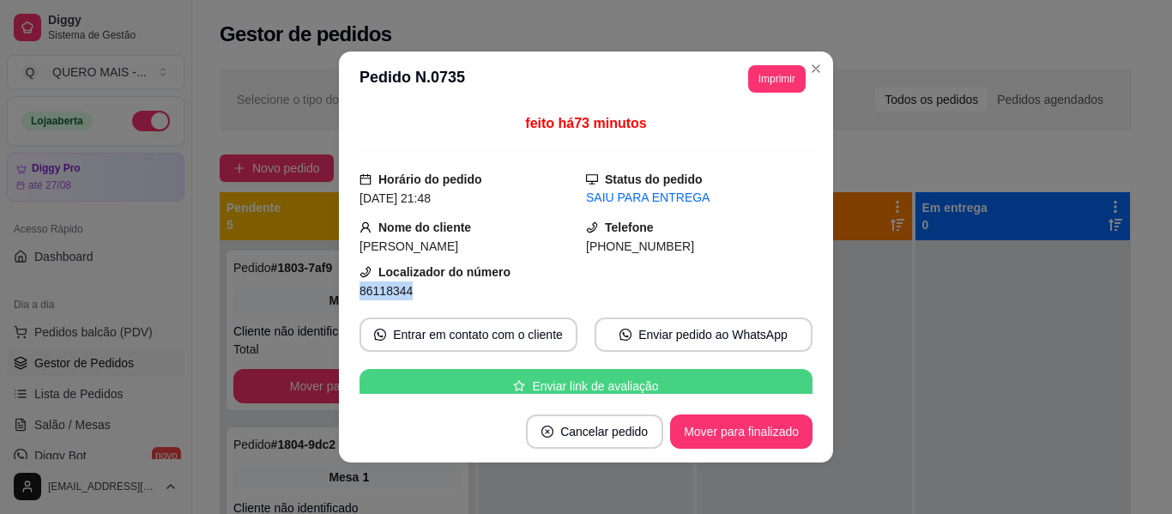
scroll to position [257, 0]
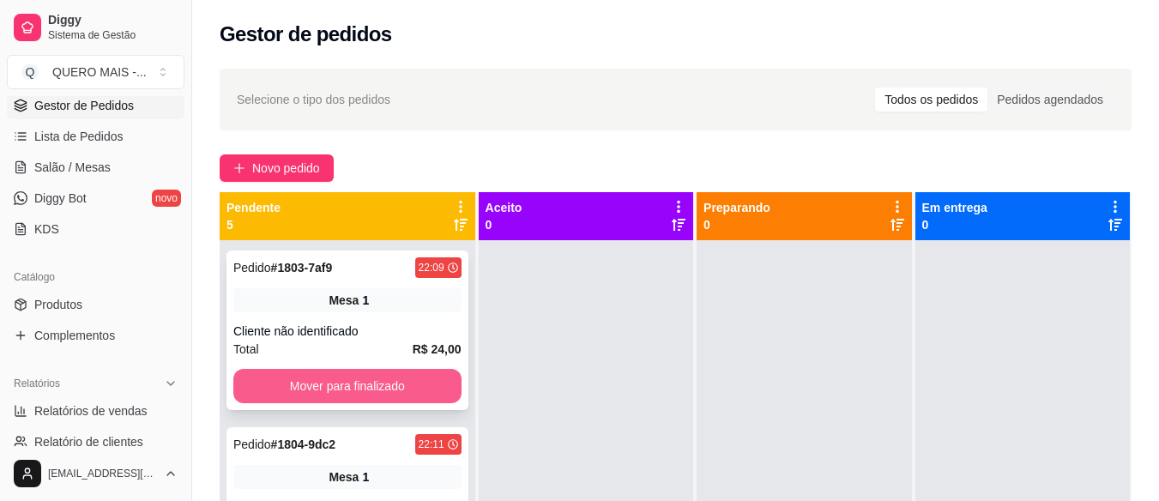
click at [322, 378] on button "Mover para finalizado" at bounding box center [347, 386] width 228 height 34
click at [322, 384] on button "Mover para finalizado" at bounding box center [347, 386] width 228 height 34
click at [340, 389] on button "Mover para finalizado" at bounding box center [347, 386] width 228 height 34
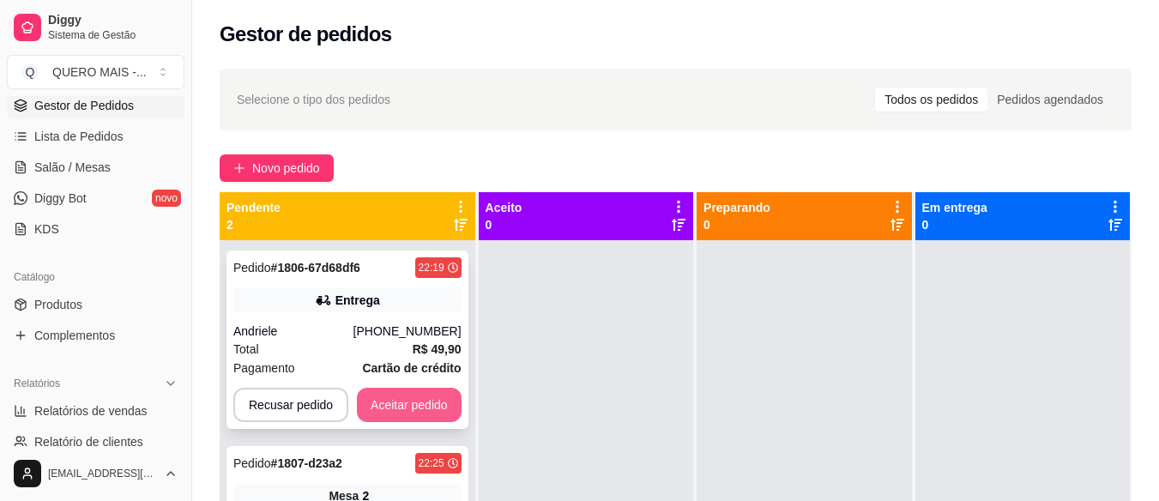
click at [417, 414] on button "Aceitar pedido" at bounding box center [409, 405] width 105 height 34
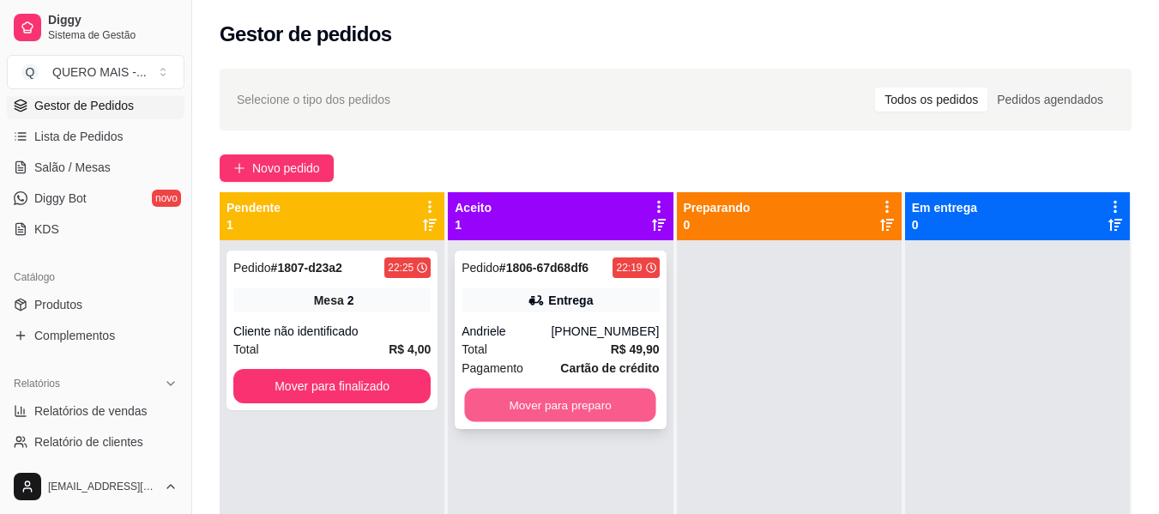
click at [504, 410] on button "Mover para preparo" at bounding box center [560, 405] width 191 height 33
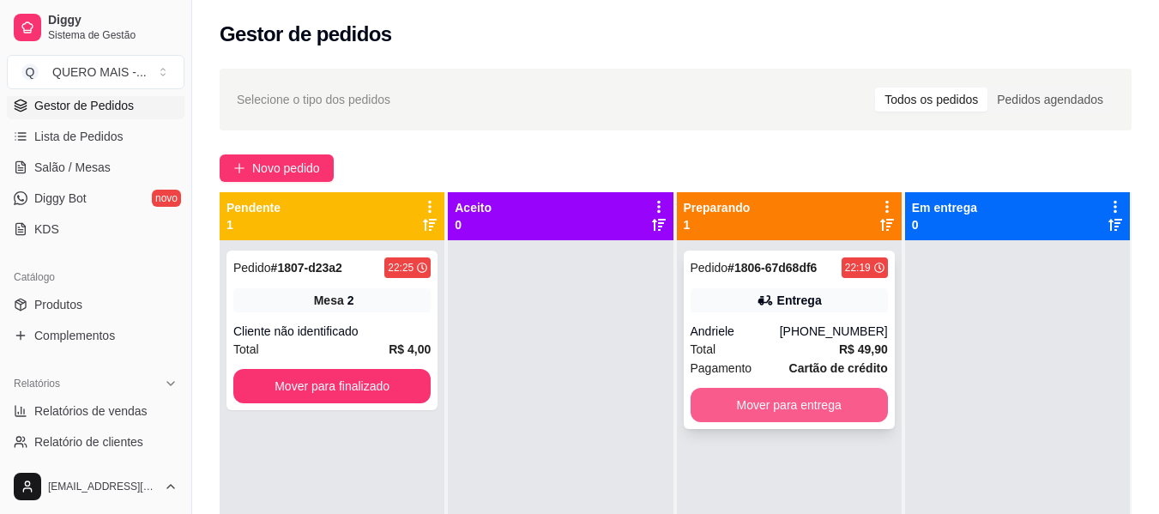
click at [780, 414] on button "Mover para entrega" at bounding box center [788, 405] width 197 height 34
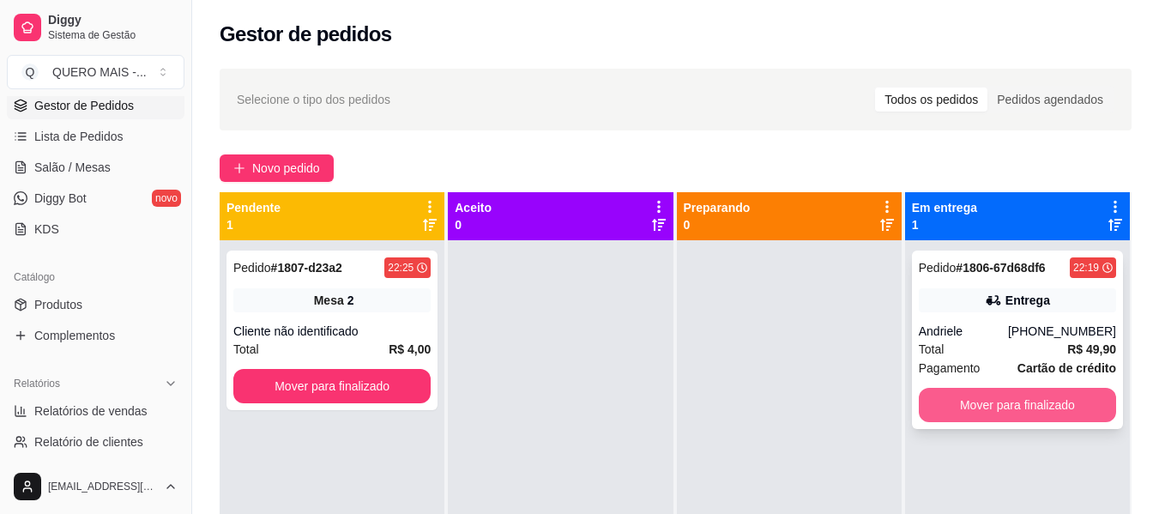
click at [1048, 405] on button "Mover para finalizado" at bounding box center [1017, 405] width 197 height 34
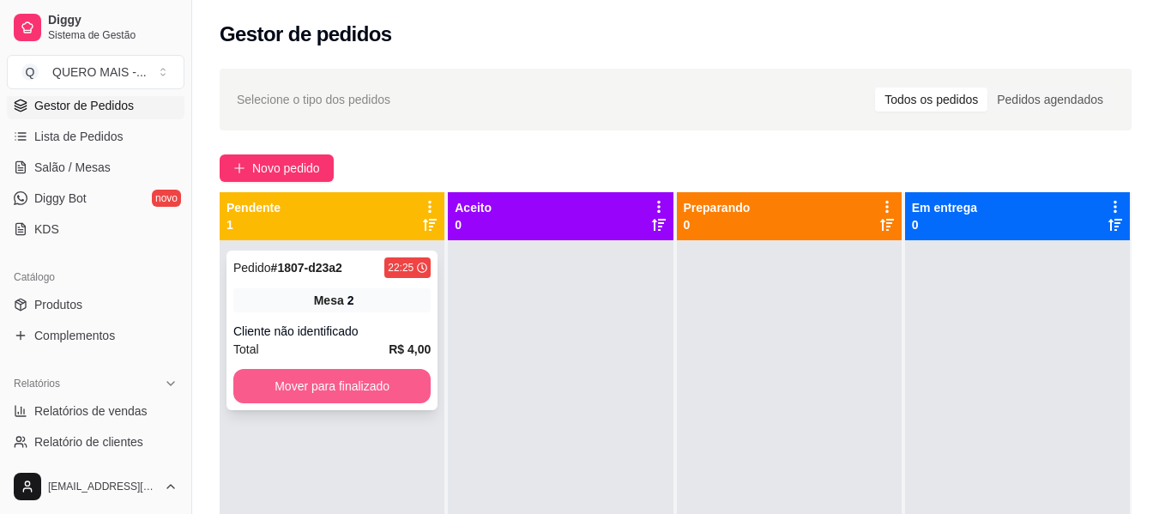
click at [347, 386] on button "Mover para finalizado" at bounding box center [331, 386] width 197 height 34
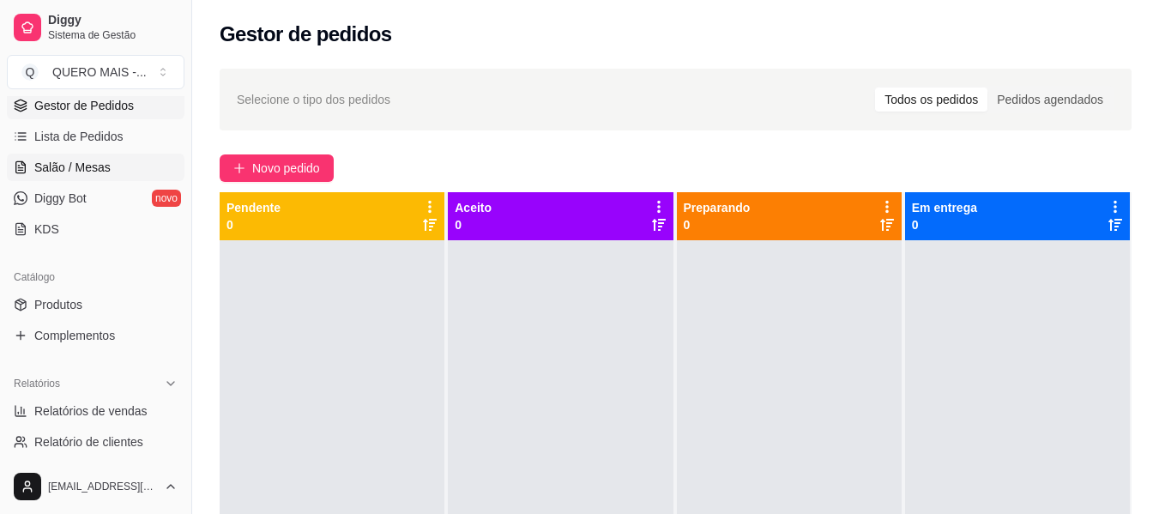
click at [82, 172] on span "Salão / Mesas" at bounding box center [72, 167] width 76 height 17
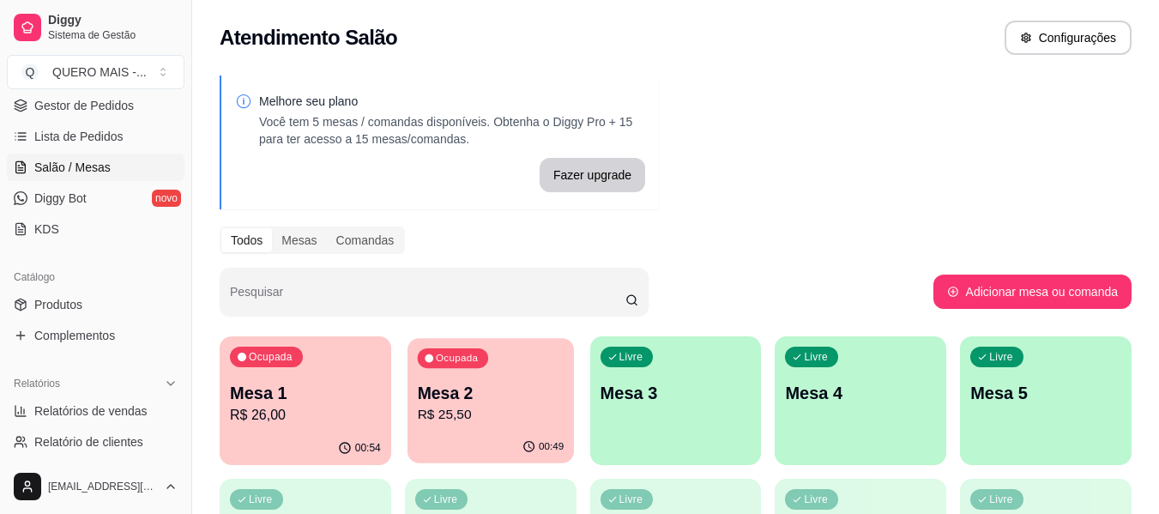
click at [479, 399] on p "Mesa 2" at bounding box center [490, 393] width 147 height 23
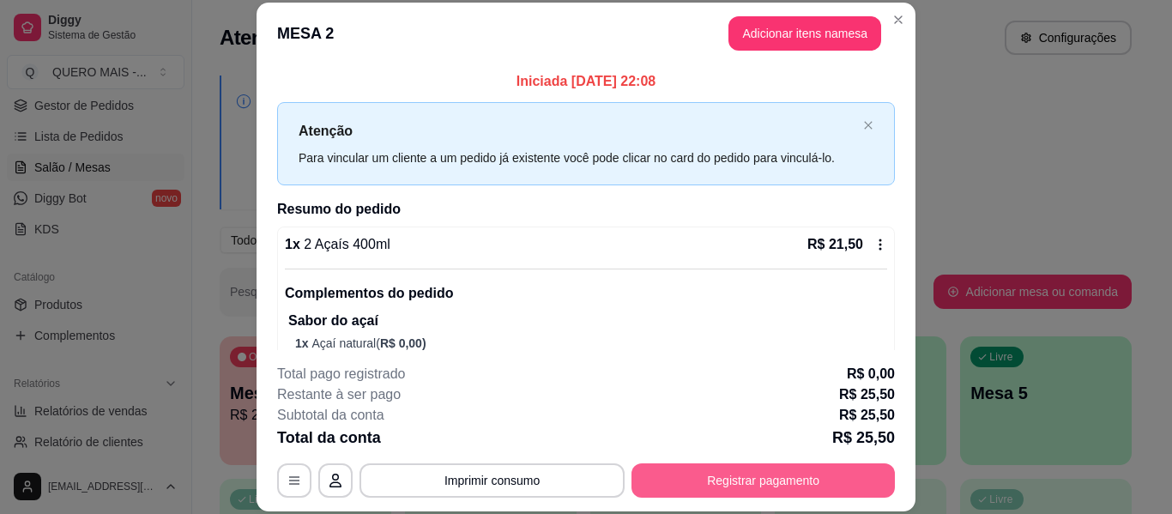
click at [781, 479] on button "Registrar pagamento" at bounding box center [762, 480] width 263 height 34
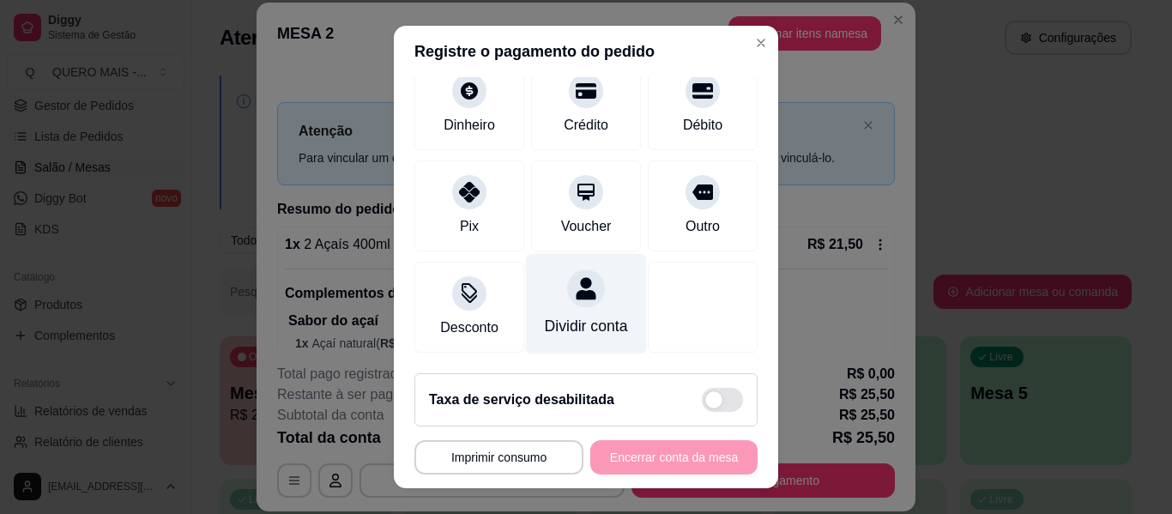
scroll to position [159, 0]
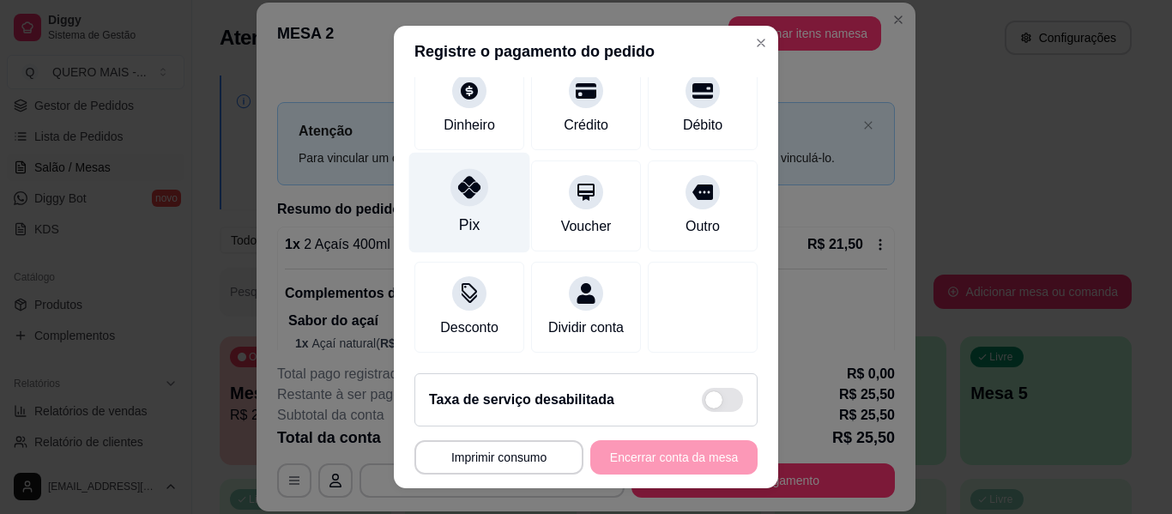
click at [473, 173] on div at bounding box center [469, 187] width 38 height 38
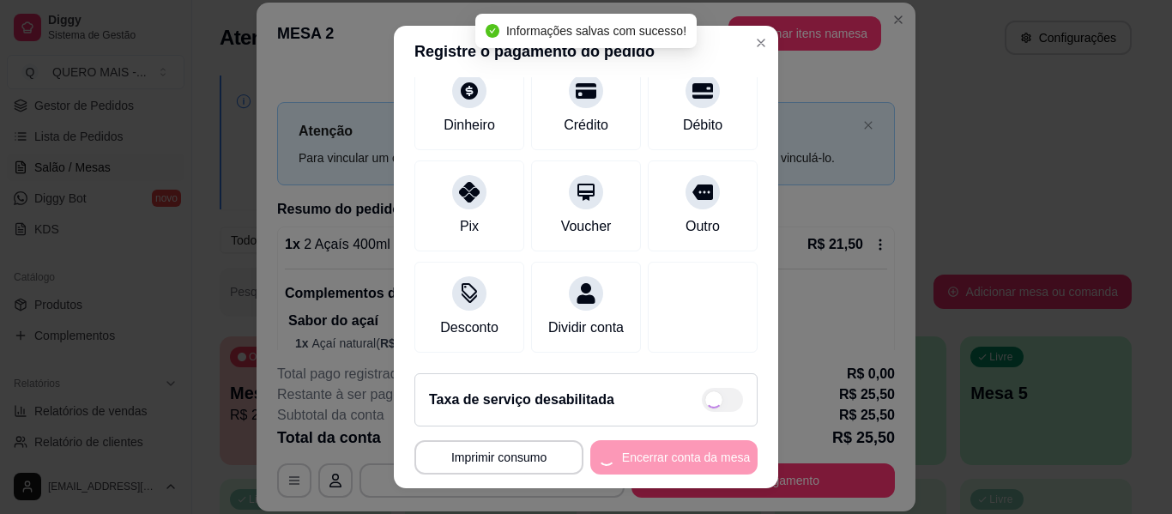
type input "R$ 0,00"
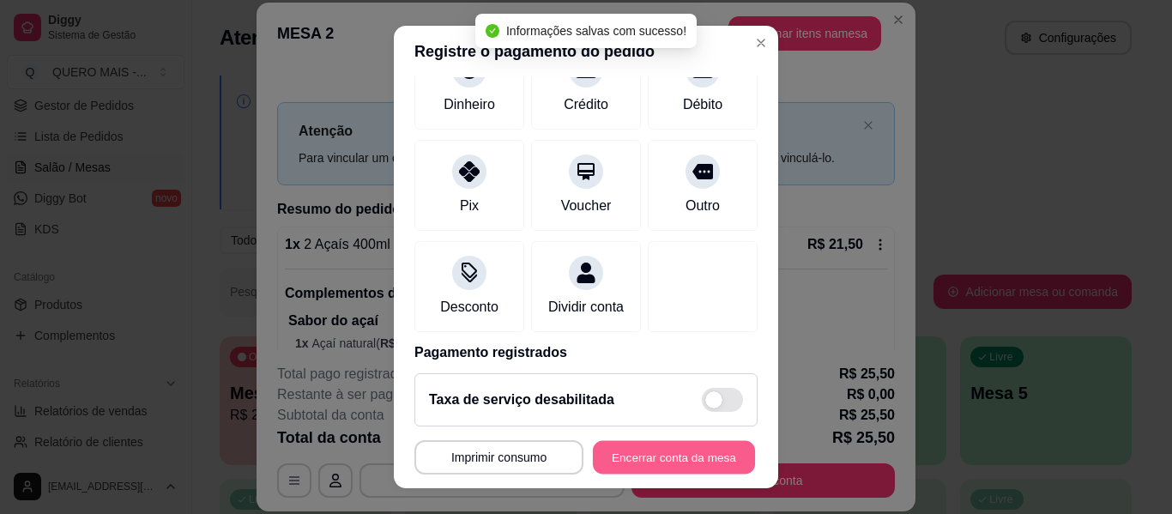
click at [668, 461] on button "Encerrar conta da mesa" at bounding box center [674, 457] width 162 height 33
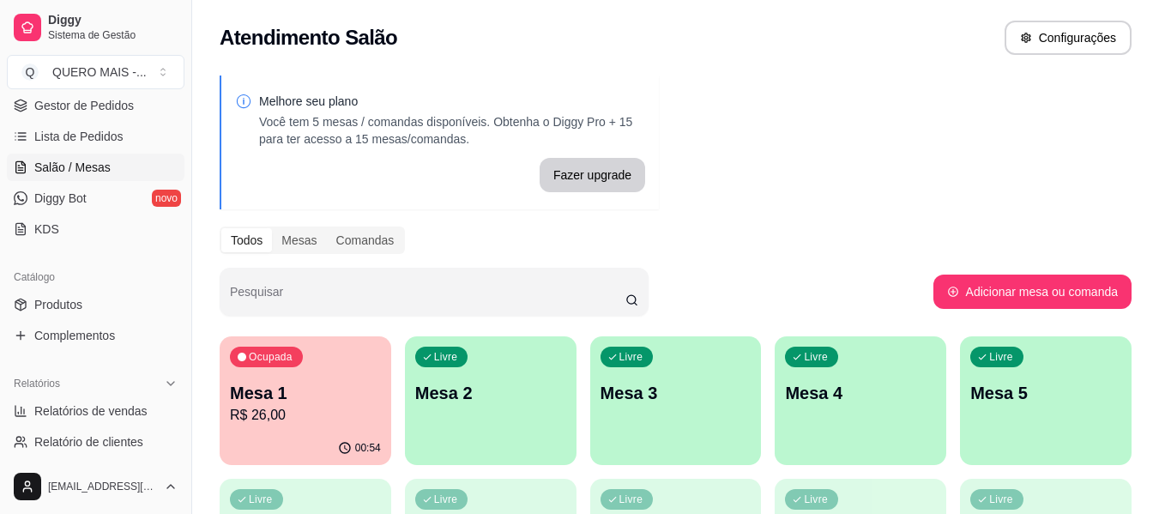
click at [239, 427] on div "Ocupada Mesa 1 R$ 26,00" at bounding box center [306, 383] width 172 height 95
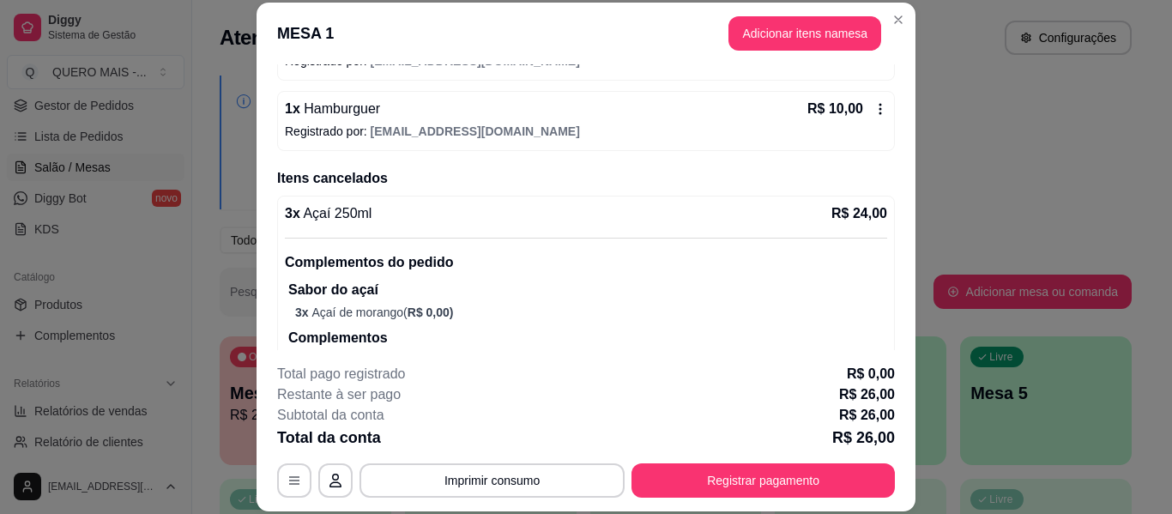
scroll to position [497, 0]
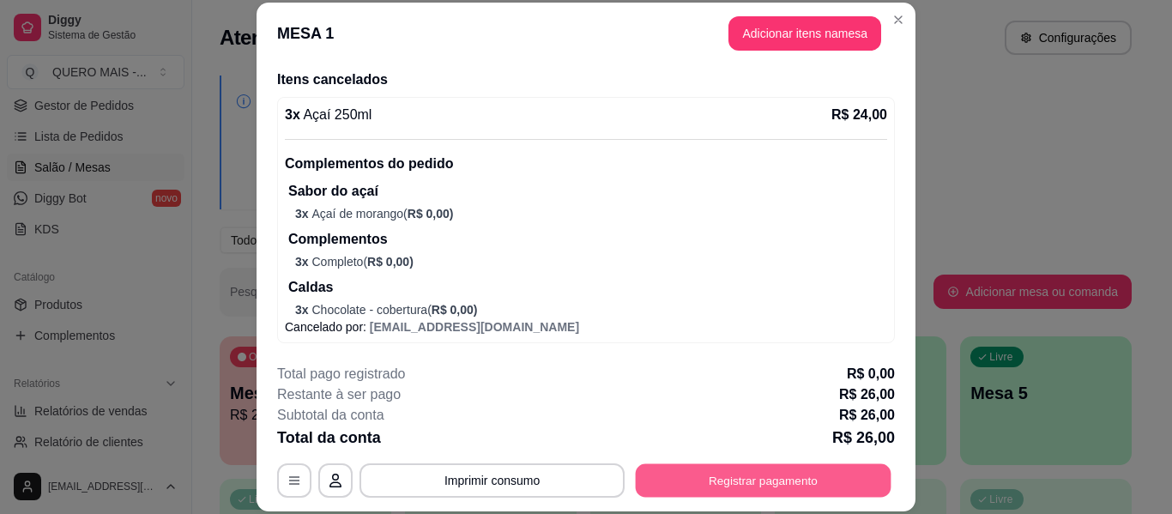
click at [765, 476] on button "Registrar pagamento" at bounding box center [764, 480] width 256 height 33
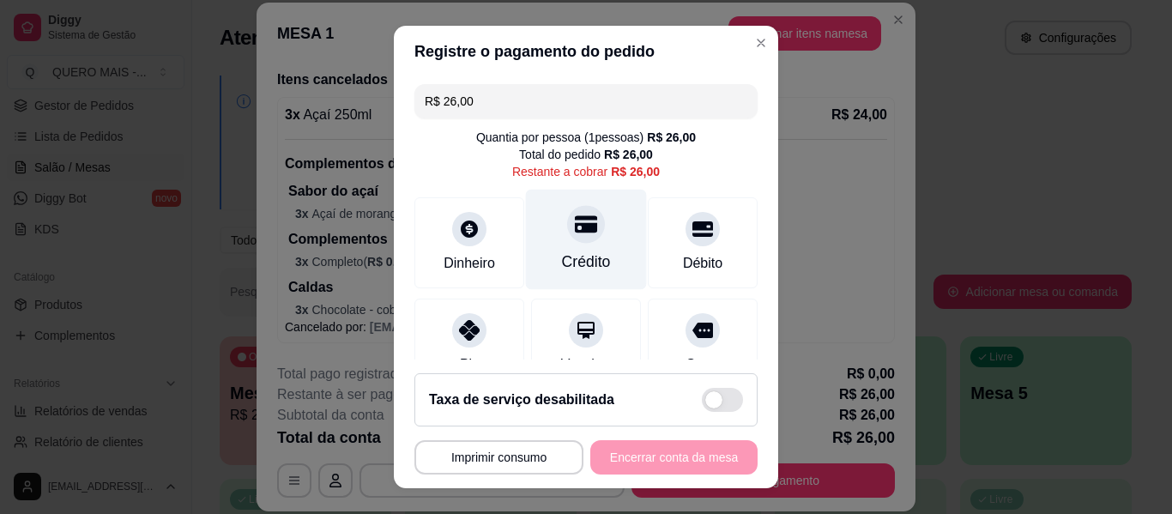
click at [575, 220] on icon at bounding box center [586, 224] width 22 height 22
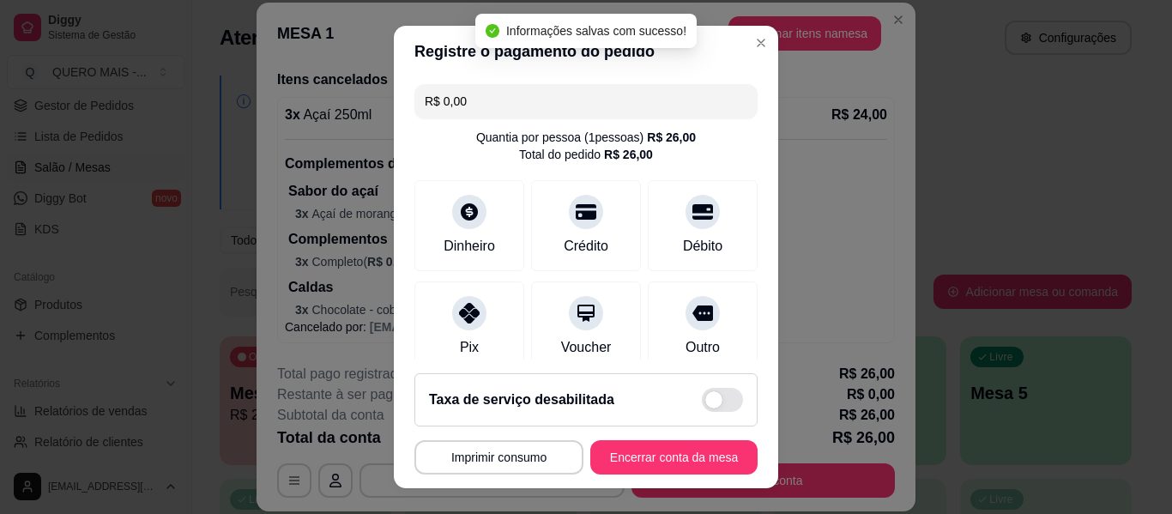
type input "R$ 0,00"
click at [648, 467] on button "Encerrar conta da mesa" at bounding box center [674, 457] width 162 height 33
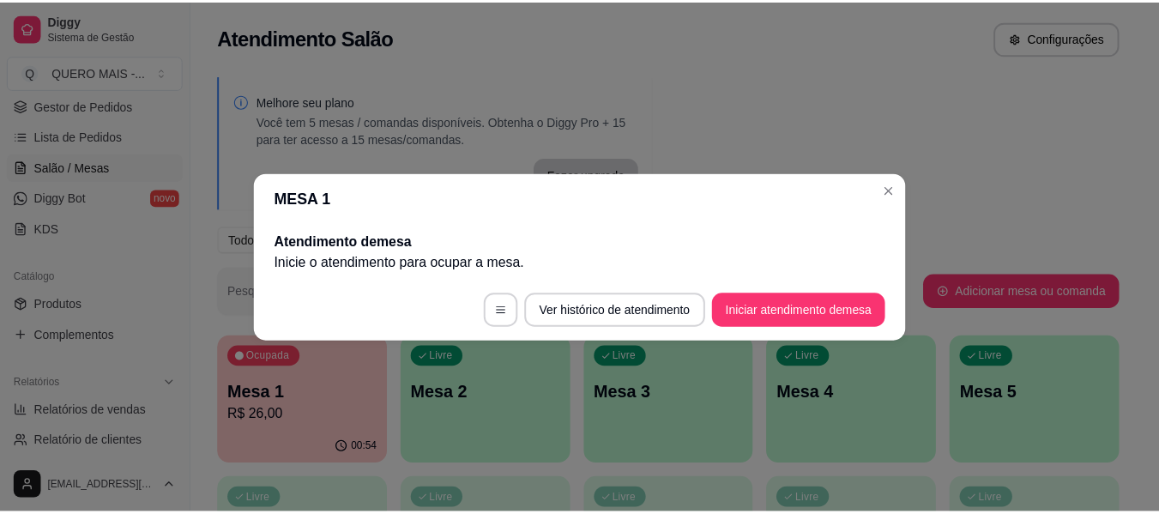
scroll to position [0, 0]
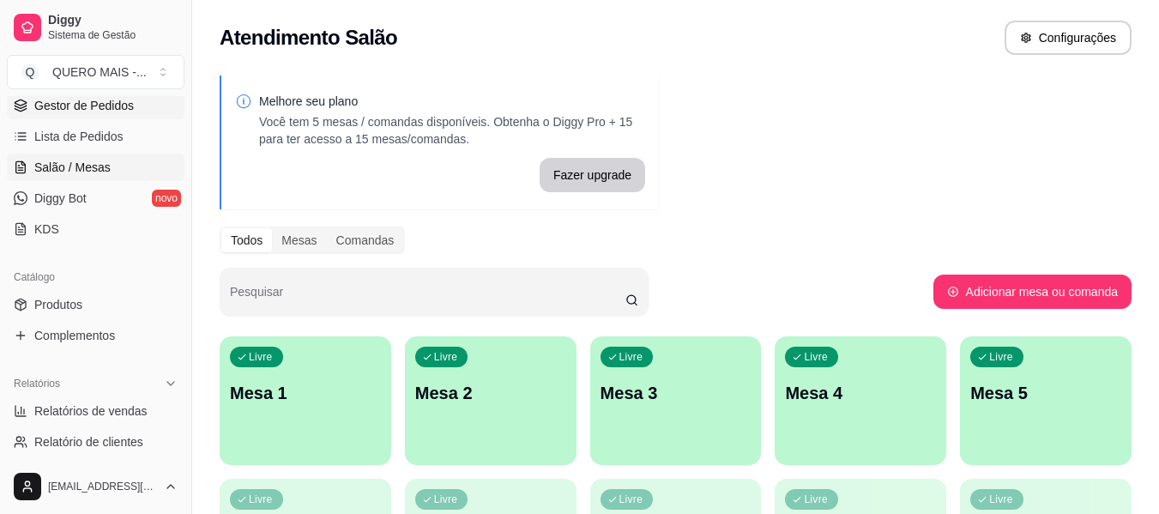
click at [83, 105] on span "Gestor de Pedidos" at bounding box center [83, 105] width 99 height 17
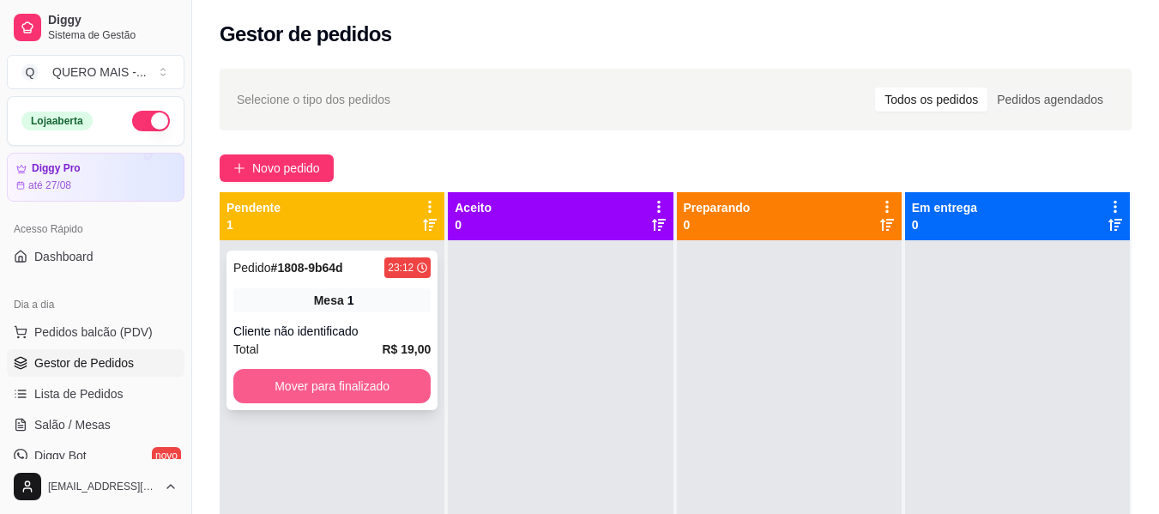
click at [247, 391] on button "Mover para finalizado" at bounding box center [331, 386] width 197 height 34
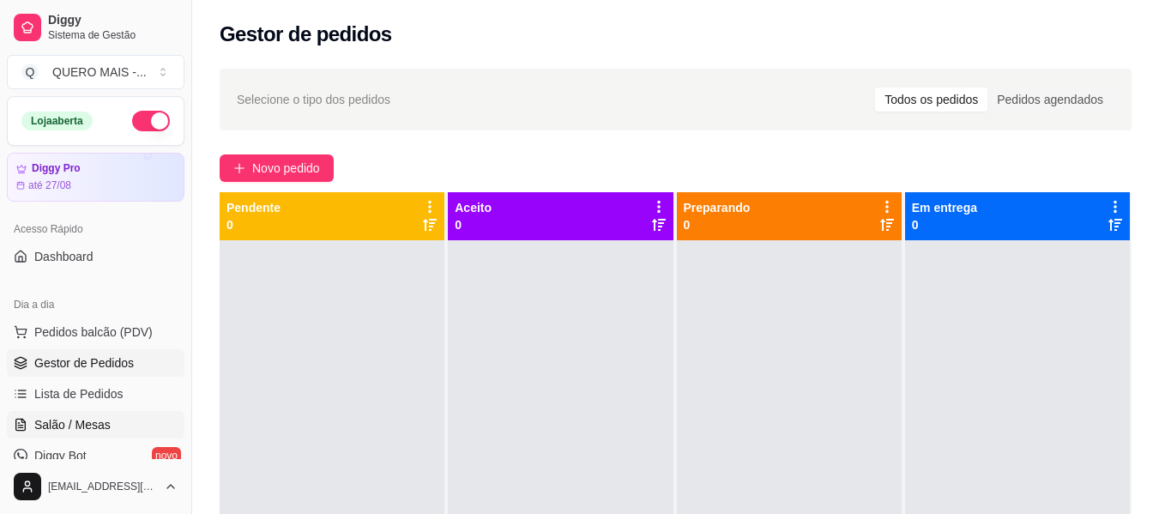
click at [85, 425] on span "Salão / Mesas" at bounding box center [72, 424] width 76 height 17
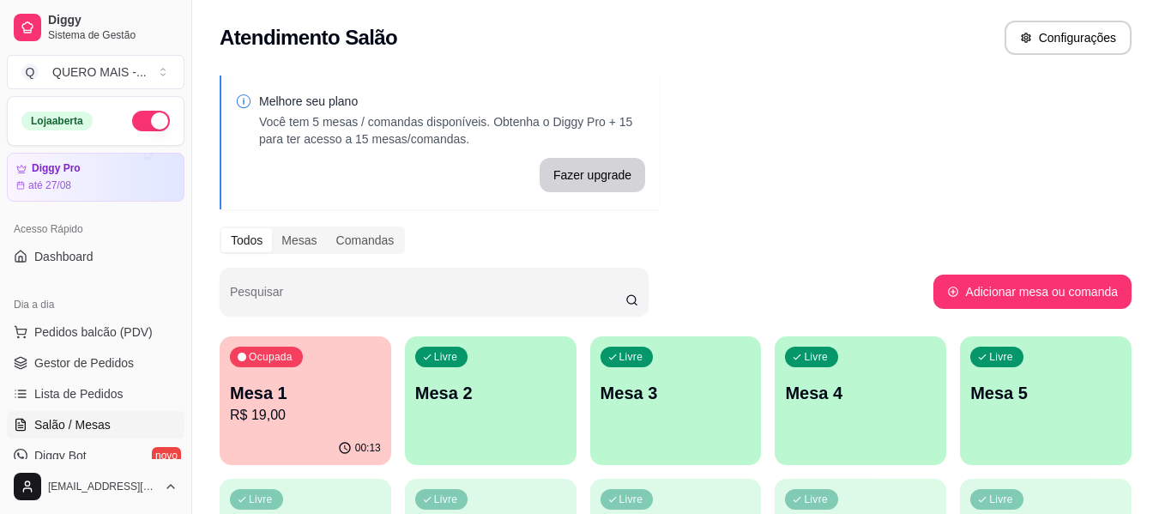
click at [310, 430] on div "Ocupada Mesa 1 R$ 19,00" at bounding box center [306, 383] width 172 height 95
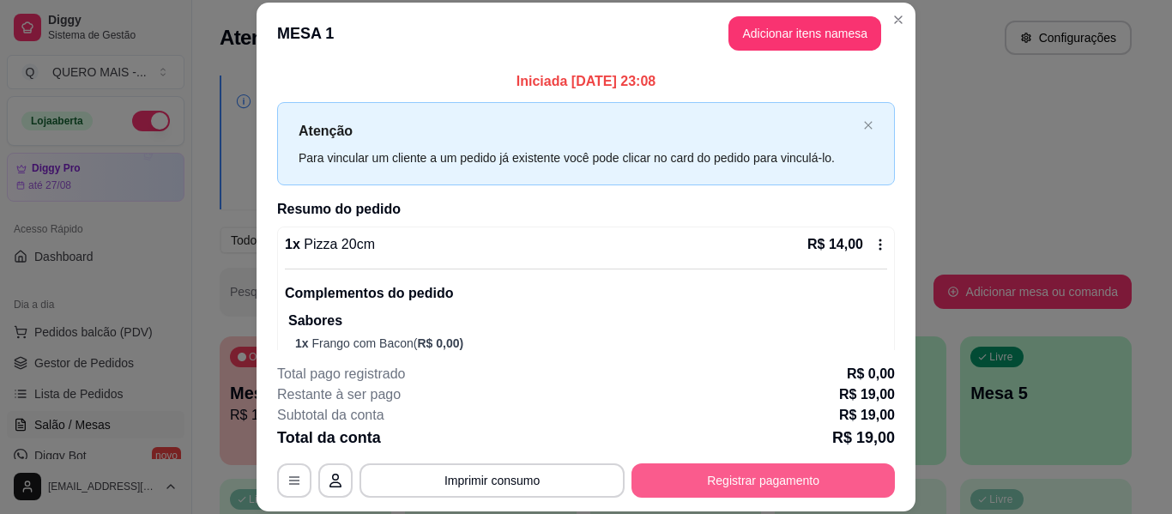
click at [765, 472] on button "Registrar pagamento" at bounding box center [762, 480] width 263 height 34
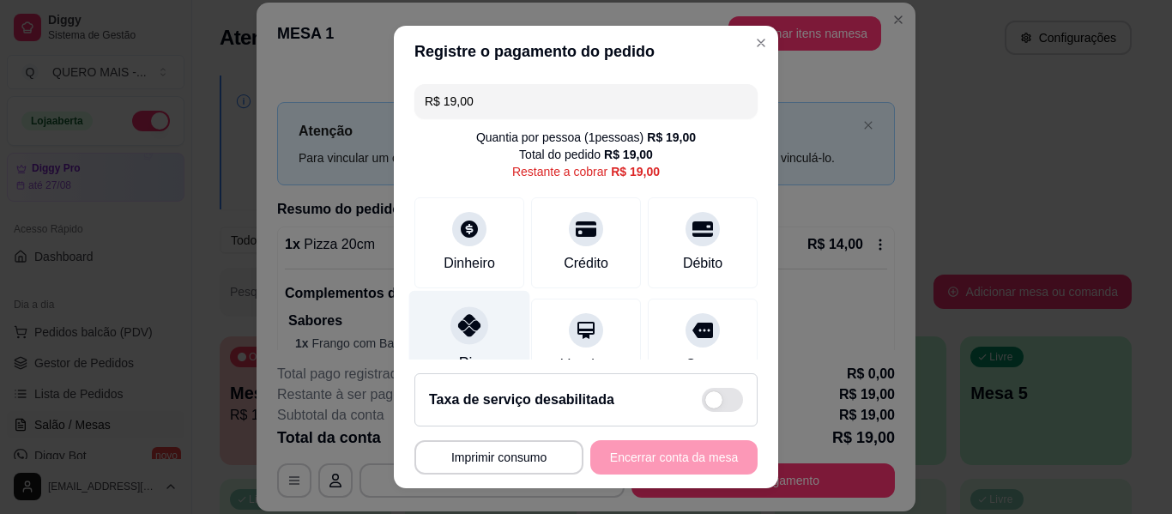
click at [459, 332] on icon at bounding box center [469, 325] width 22 height 22
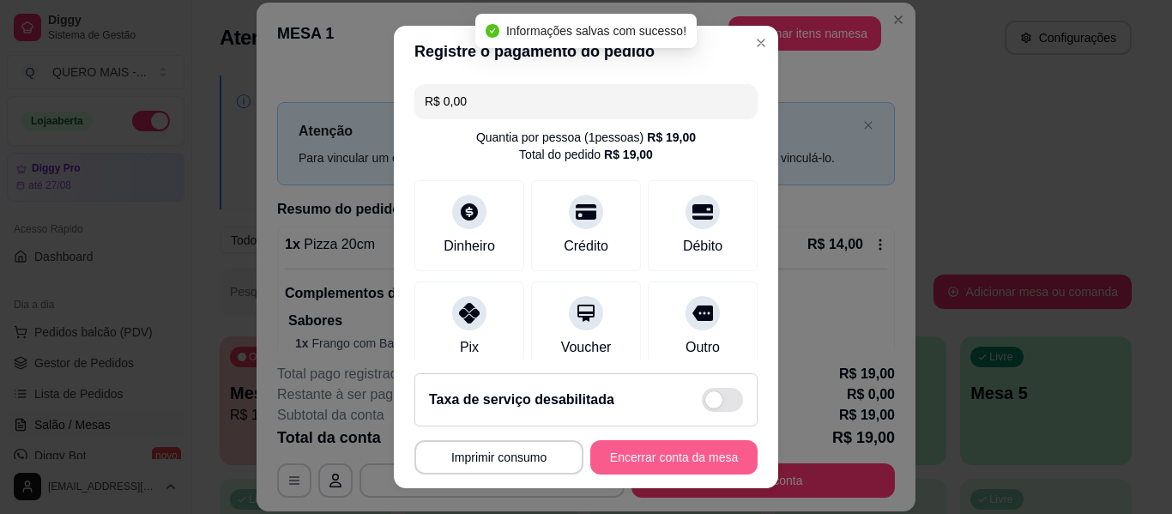
type input "R$ 0,00"
click at [657, 455] on button "Encerrar conta da mesa" at bounding box center [674, 457] width 162 height 33
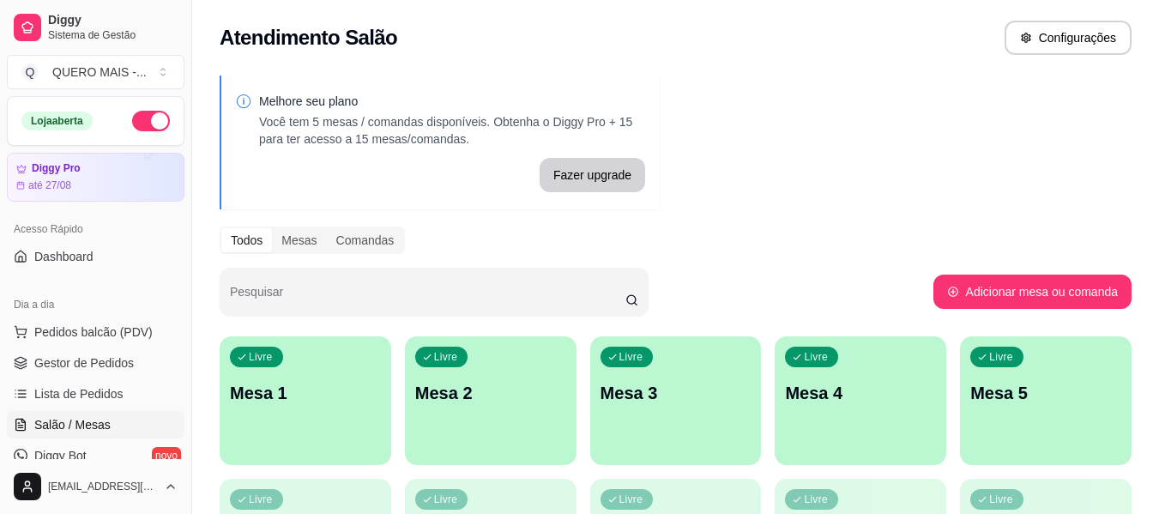
click at [147, 127] on button "button" at bounding box center [151, 121] width 38 height 21
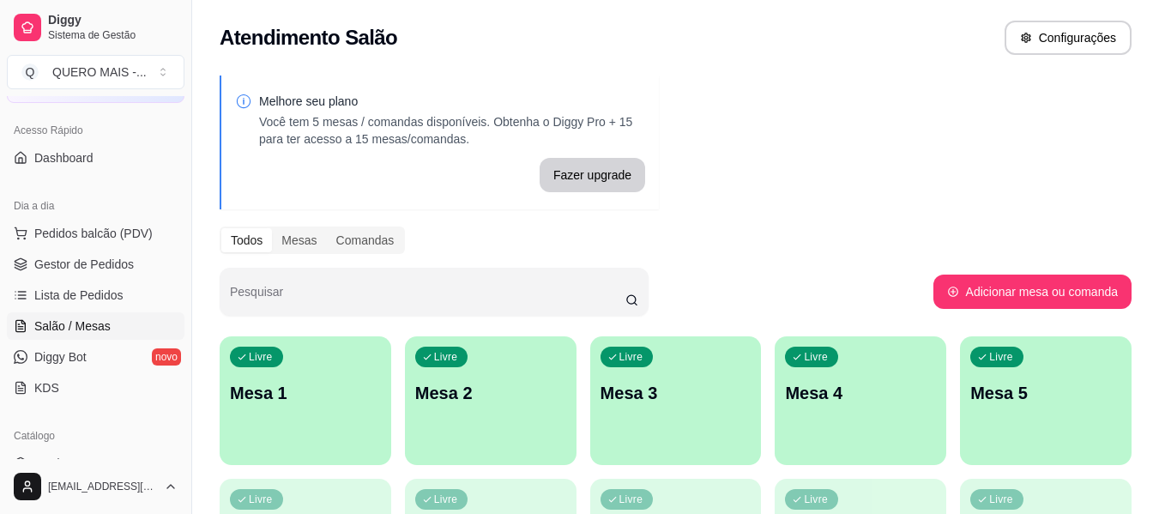
scroll to position [172, 0]
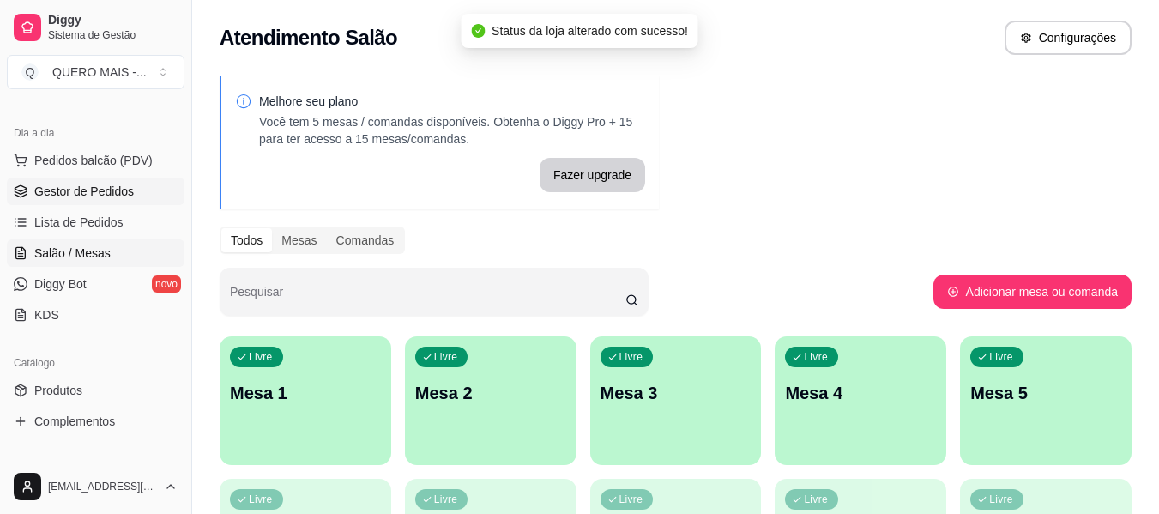
click at [107, 194] on span "Gestor de Pedidos" at bounding box center [83, 191] width 99 height 17
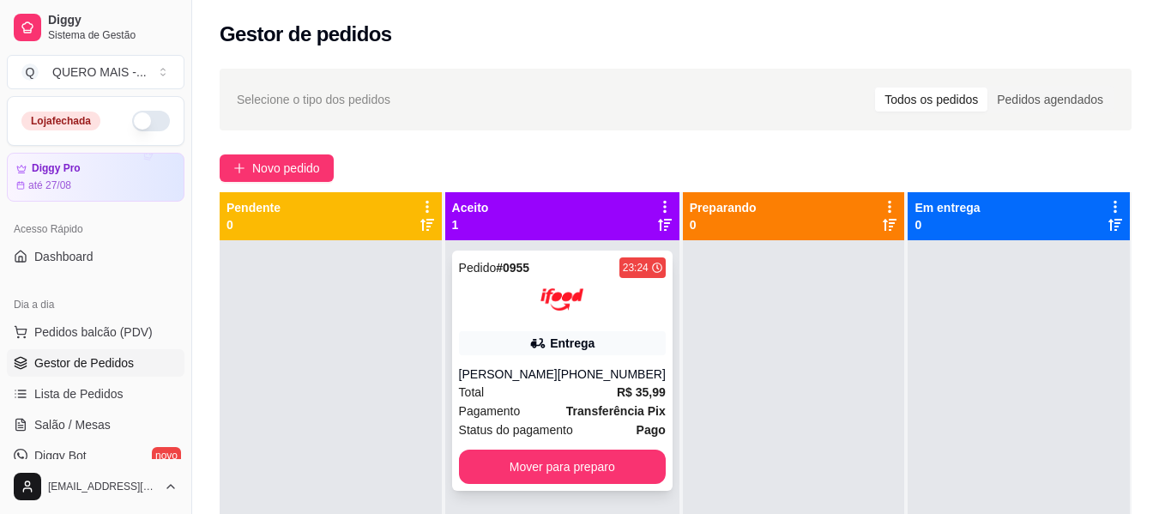
click at [531, 381] on div "[PERSON_NAME]" at bounding box center [508, 373] width 99 height 17
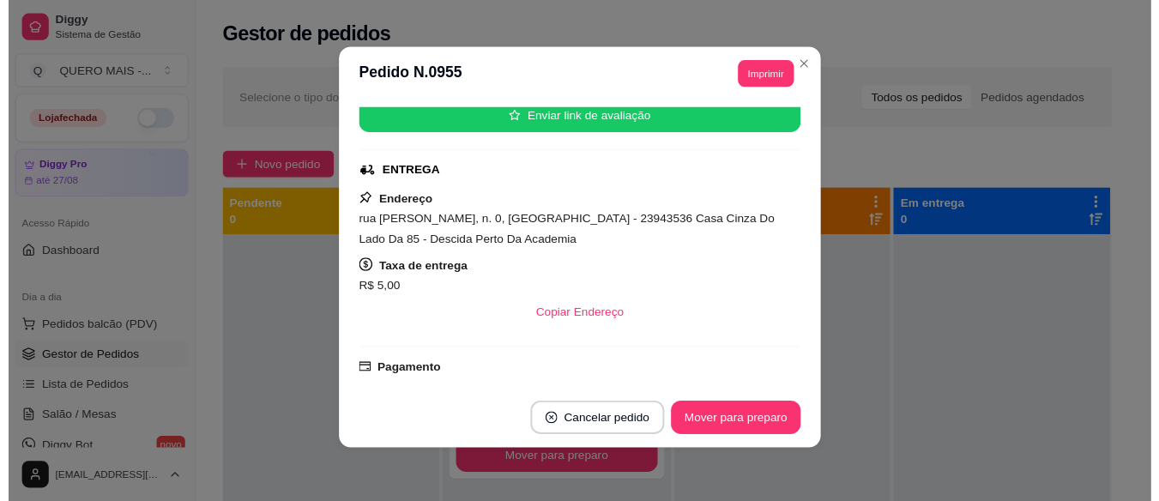
scroll to position [293, 0]
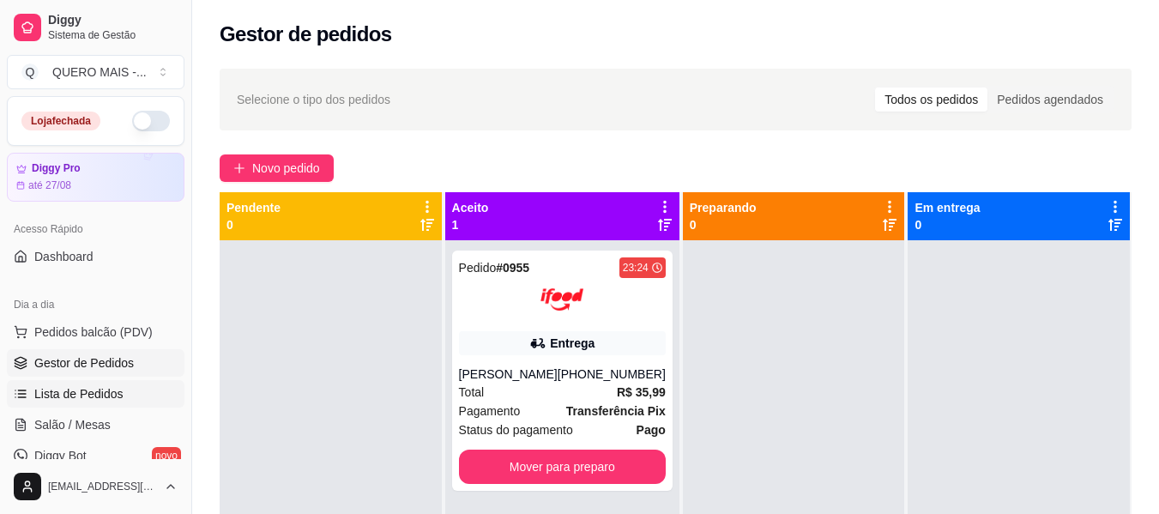
click at [117, 389] on span "Lista de Pedidos" at bounding box center [78, 393] width 89 height 17
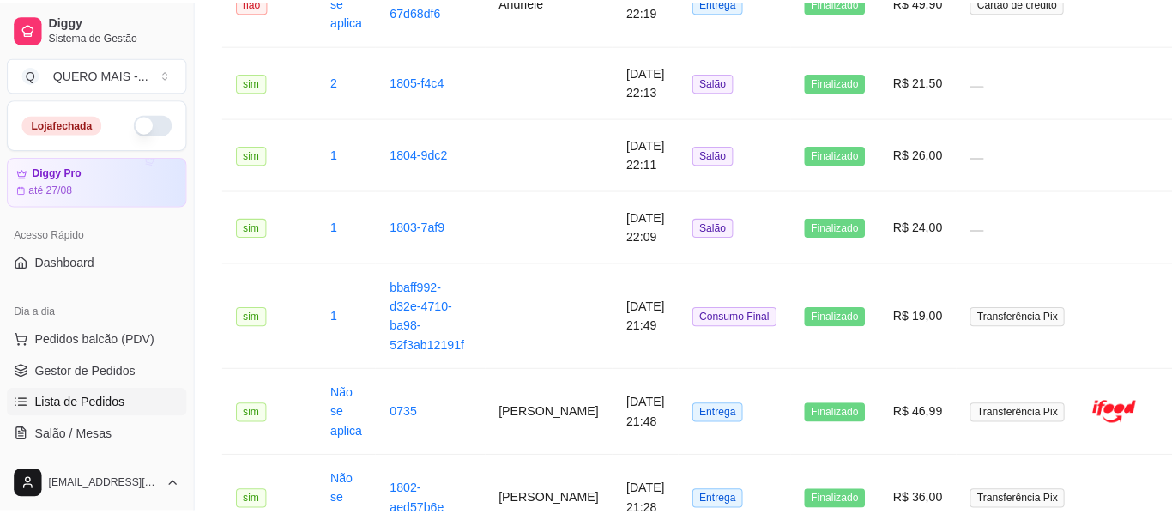
scroll to position [858, 0]
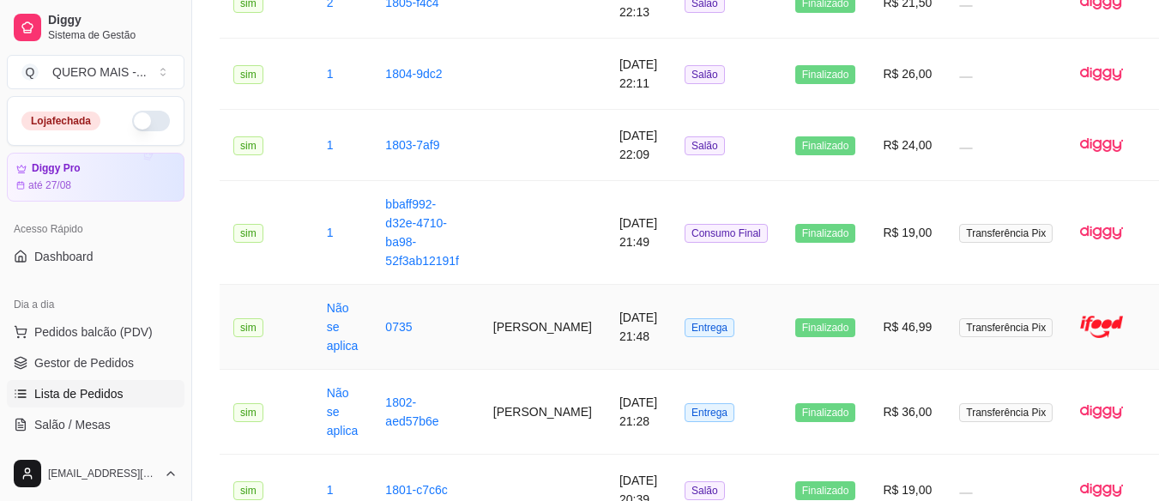
click at [470, 351] on td "0735" at bounding box center [424, 327] width 107 height 85
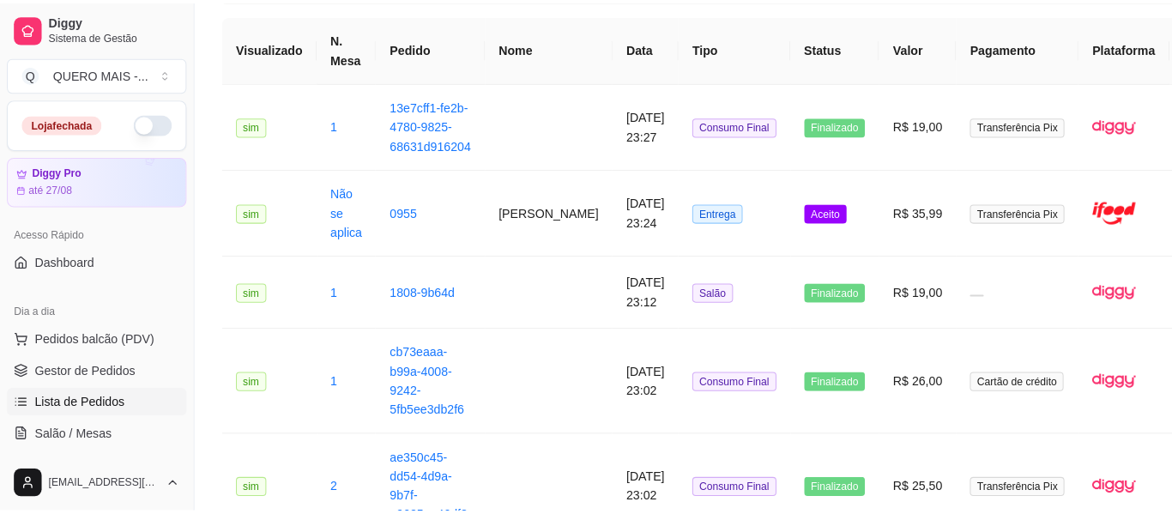
scroll to position [0, 0]
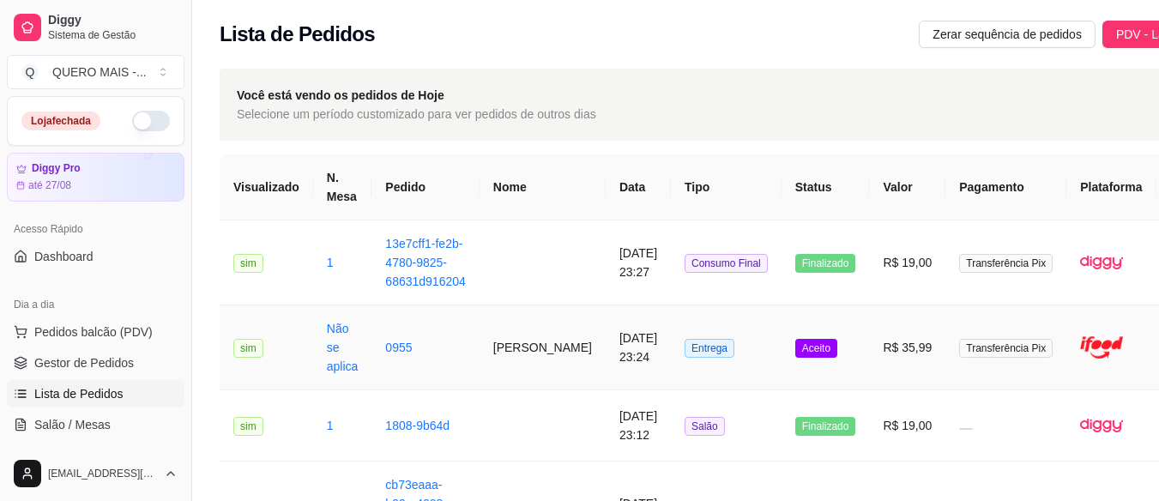
click at [524, 355] on td "[PERSON_NAME]" at bounding box center [542, 347] width 126 height 85
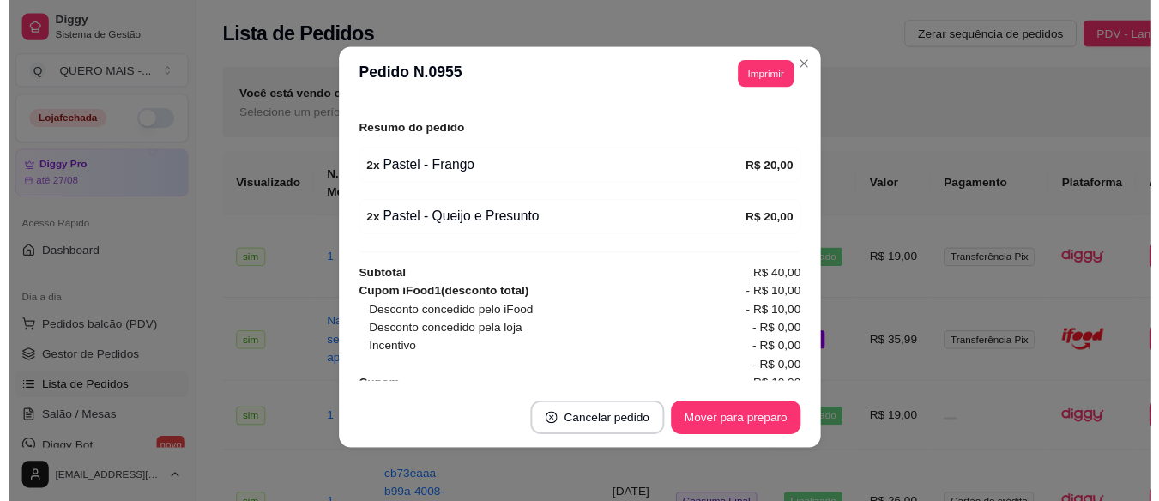
scroll to position [636, 0]
